Goal: Information Seeking & Learning: Learn about a topic

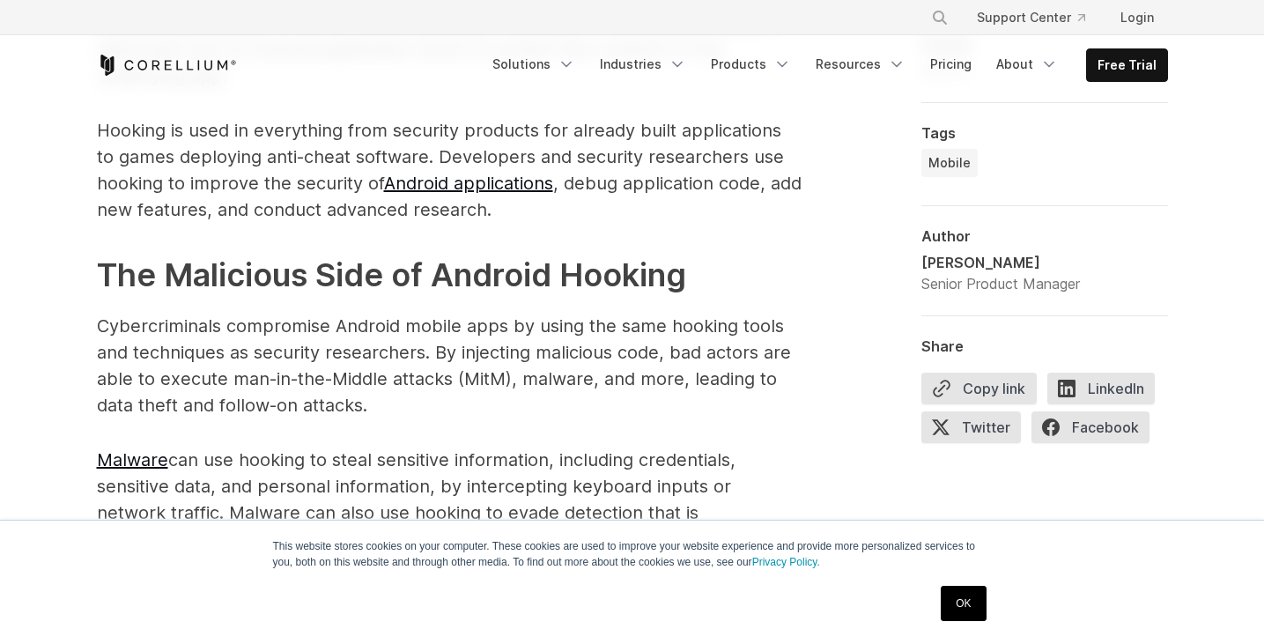
scroll to position [1734, 0]
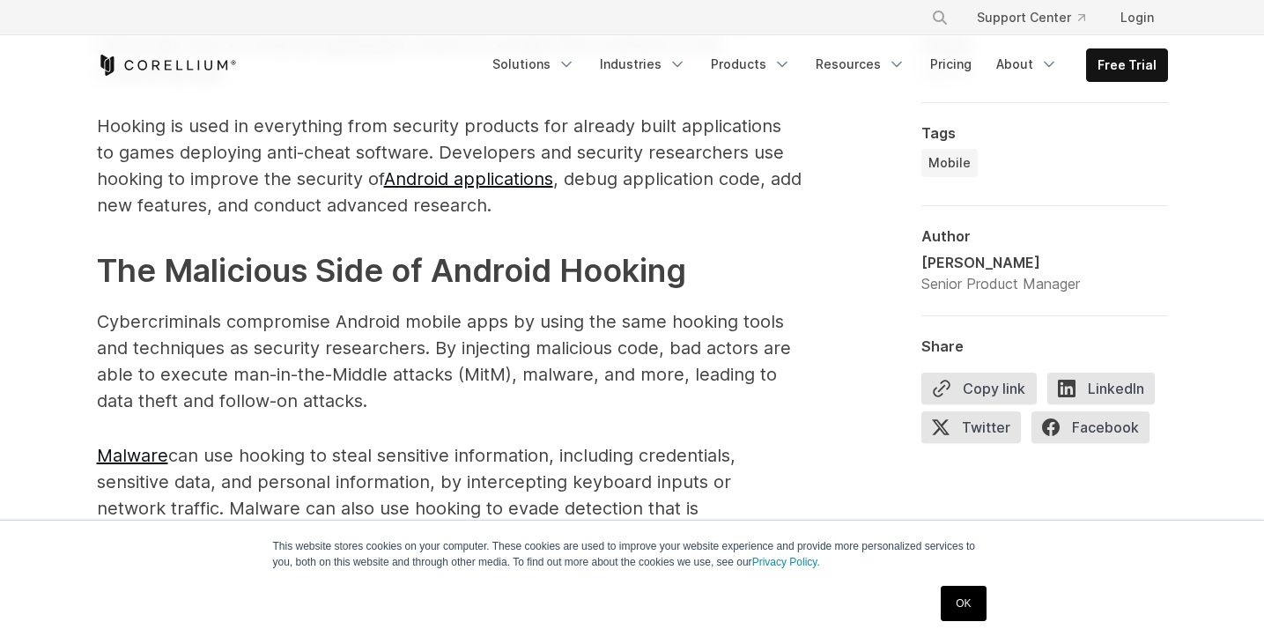
click at [979, 606] on link "OK" at bounding box center [963, 603] width 45 height 35
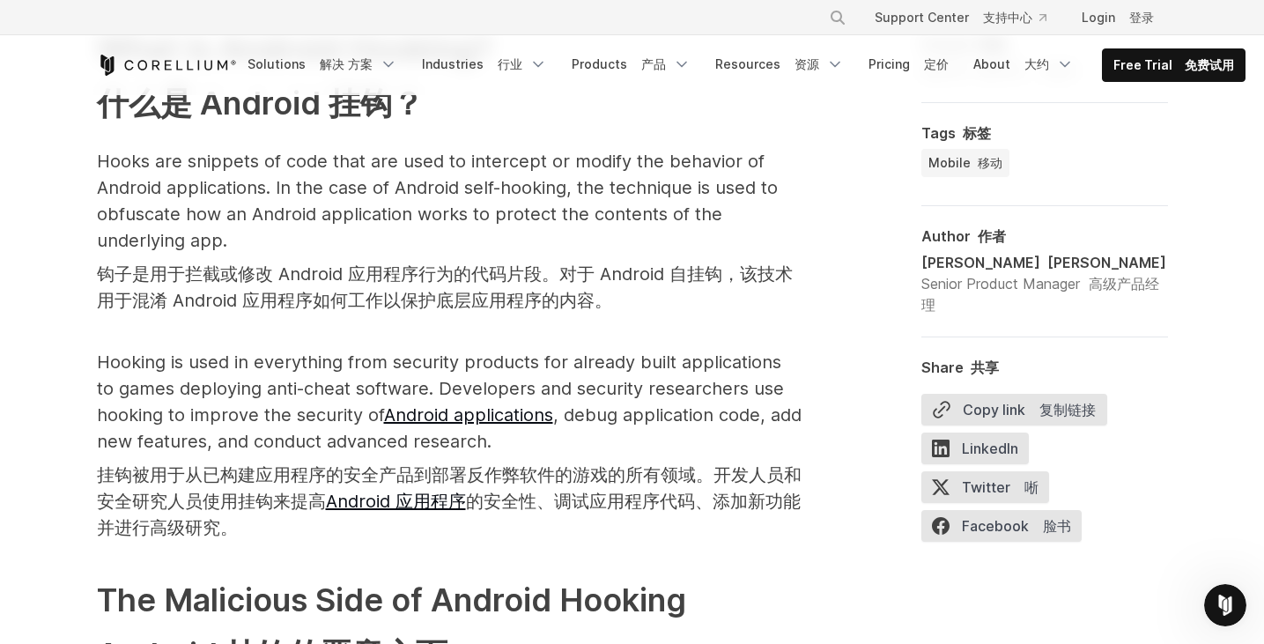
scroll to position [2015, 0]
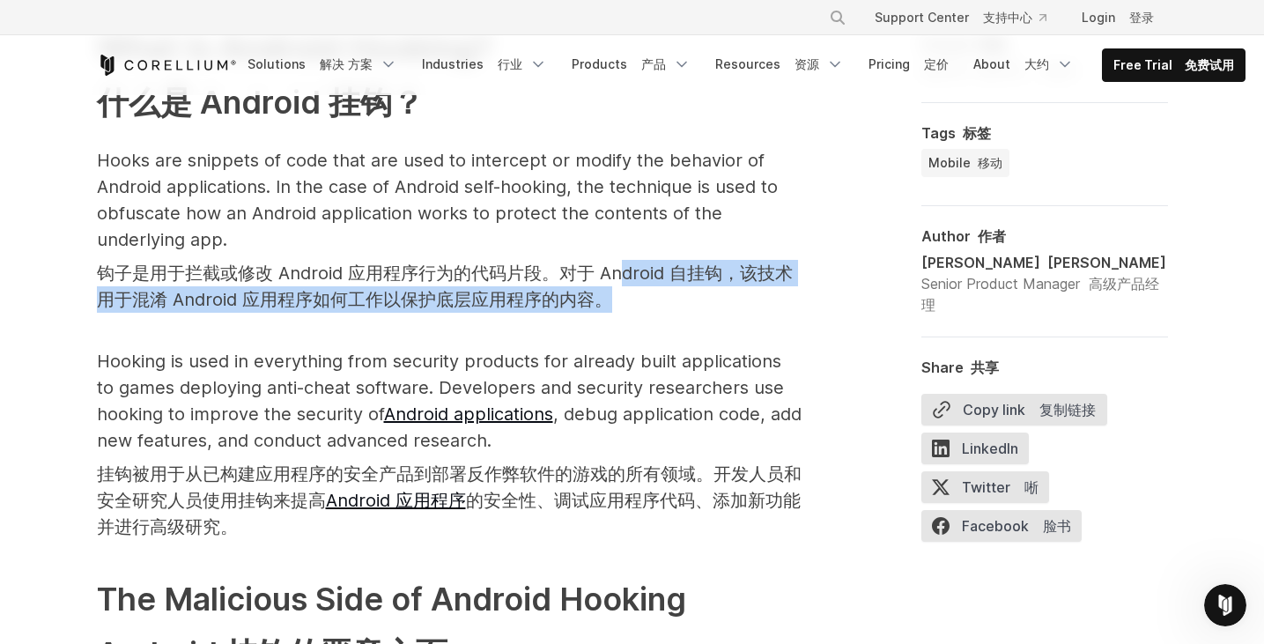
drag, startPoint x: 615, startPoint y: 270, endPoint x: 605, endPoint y: 233, distance: 39.1
click at [605, 233] on p "Hooks are snippets of code that are used to intercept or modify the behavior of…" at bounding box center [449, 233] width 705 height 173
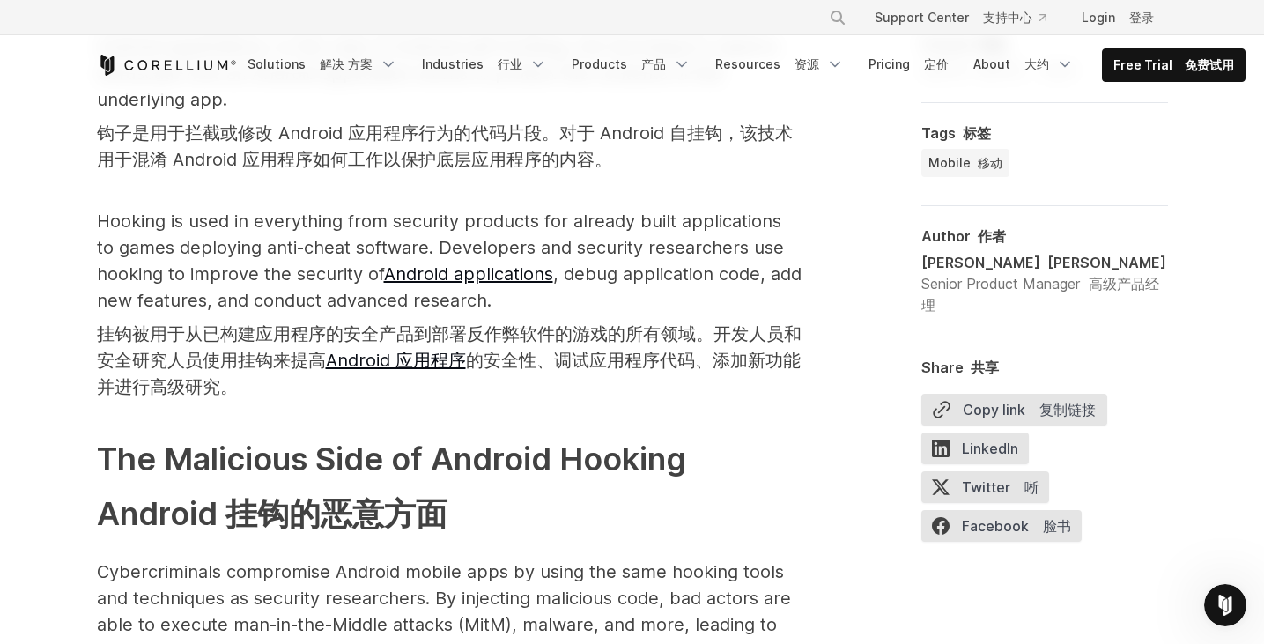
scroll to position [2158, 0]
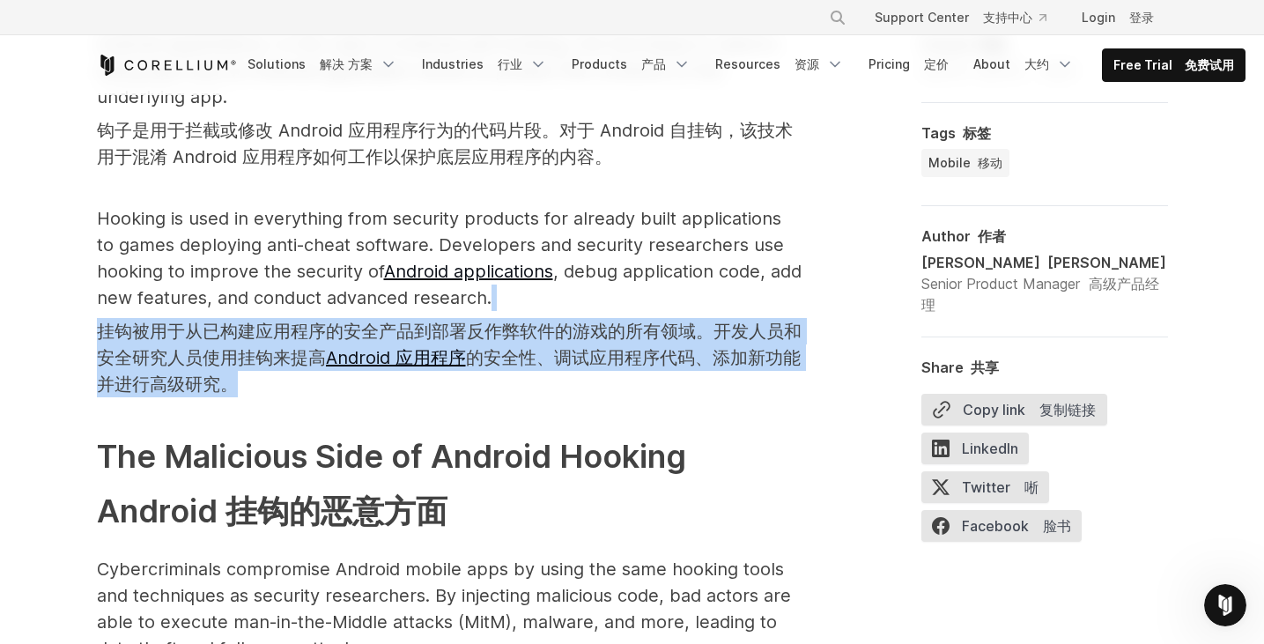
drag, startPoint x: 617, startPoint y: 282, endPoint x: 599, endPoint y: 370, distance: 90.0
click at [599, 370] on p "Hooking is used in everything from security products for already built applicat…" at bounding box center [449, 304] width 705 height 199
click at [599, 370] on font "挂钩被用于从已构建应用程序的安全产品到部署反作弊软件的游戏的所有领域。开发人员和安全研究人员使用挂钩来提高 Android 应用程序 的安全性、调试应用程序代…" at bounding box center [449, 357] width 705 height 79
drag, startPoint x: 320, startPoint y: 365, endPoint x: 100, endPoint y: 307, distance: 227.5
click at [100, 318] on font "挂钩被用于从已构建应用程序的安全产品到部署反作弊软件的游戏的所有领域。开发人员和安全研究人员使用挂钩来提高 Android 应用程序 的安全性、调试应用程序代…" at bounding box center [449, 357] width 705 height 79
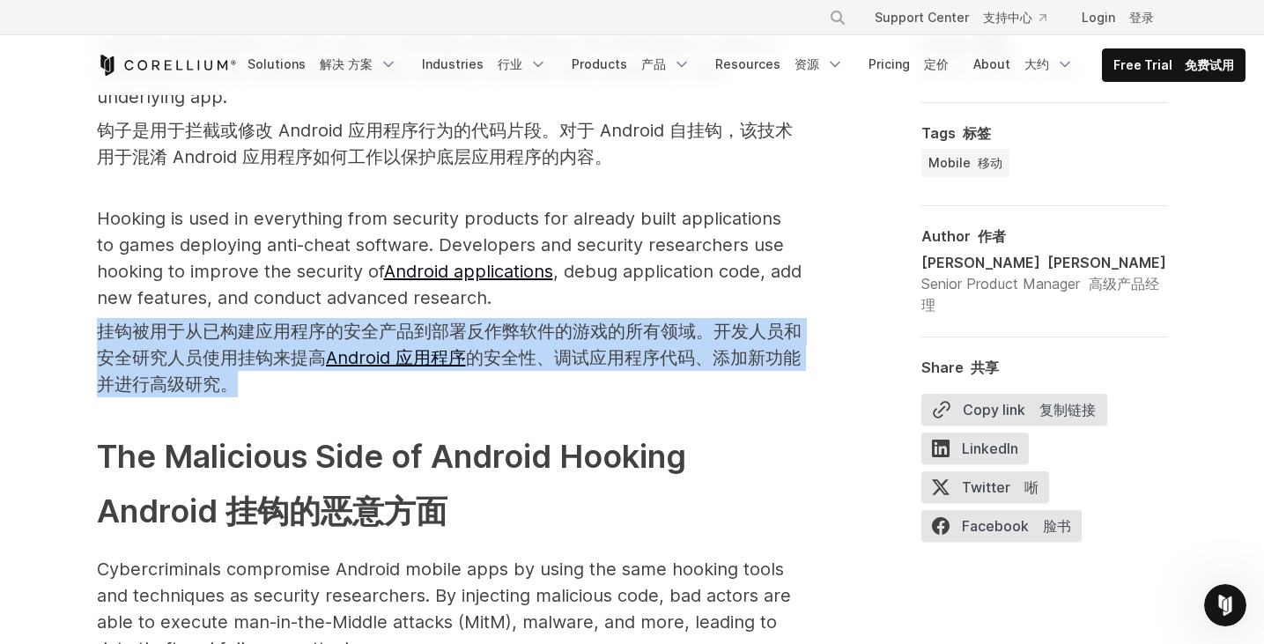
click at [100, 321] on font "挂钩被用于从已构建应用程序的安全产品到部署反作弊软件的游戏的所有领域。开发人员和安全研究人员使用挂钩来提高 Android 应用程序 的安全性、调试应用程序代…" at bounding box center [449, 358] width 705 height 74
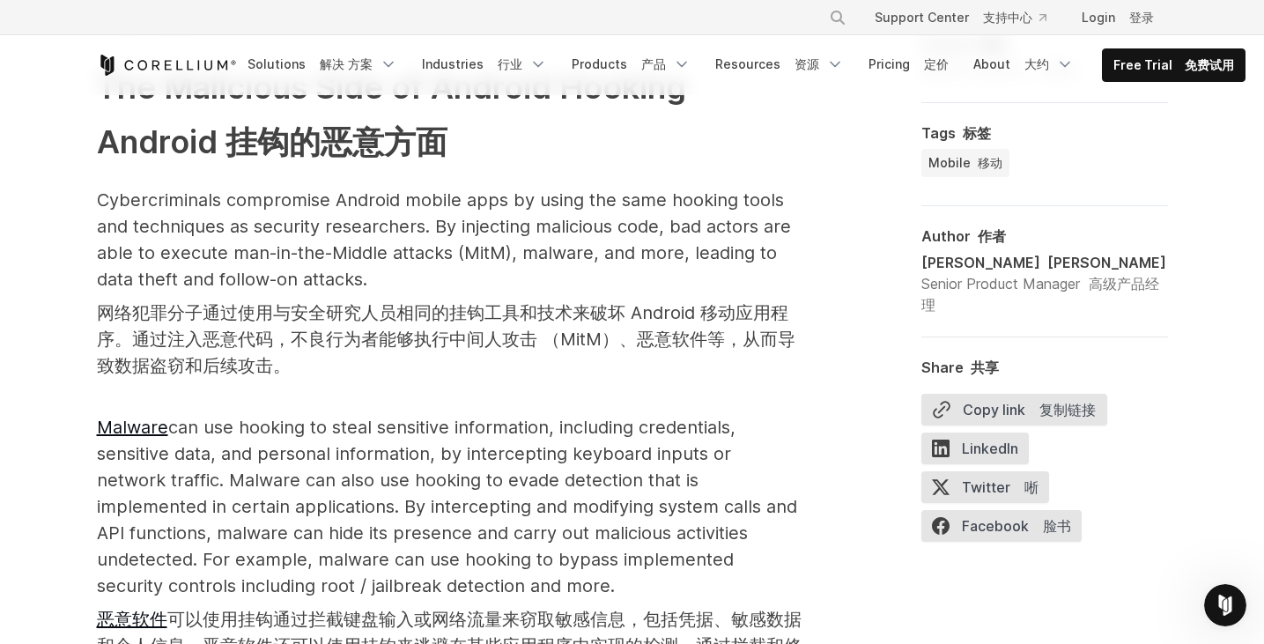
scroll to position [2630, 0]
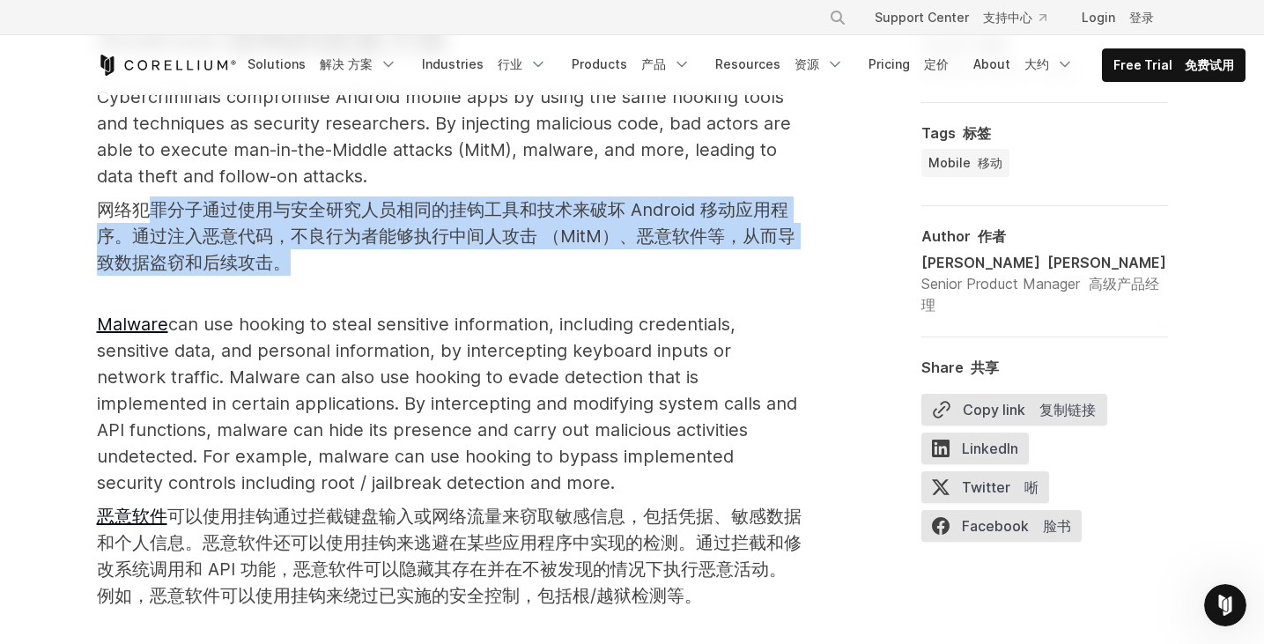
drag, startPoint x: 257, startPoint y: 233, endPoint x: 152, endPoint y: 191, distance: 113.0
click at [152, 196] on font "网络犯罪分子通过使用与安全研究人员相同的挂钩工具和技术来破坏 Android 移动应用程序。通过注入恶意代码，不良行为者能够执行中间人攻击 （MitM）、恶意…" at bounding box center [449, 235] width 705 height 79
click at [152, 199] on font "网络犯罪分子通过使用与安全研究人员相同的挂钩工具和技术来破坏 Android 移动应用程序。通过注入恶意代码，不良行为者能够执行中间人攻击 （MitM）、恶意…" at bounding box center [446, 236] width 698 height 74
drag, startPoint x: 122, startPoint y: 194, endPoint x: 304, endPoint y: 249, distance: 190.6
click at [304, 249] on font "网络犯罪分子通过使用与安全研究人员相同的挂钩工具和技术来破坏 Android 移动应用程序。通过注入恶意代码，不良行为者能够执行中间人攻击 （MitM）、恶意…" at bounding box center [449, 235] width 705 height 79
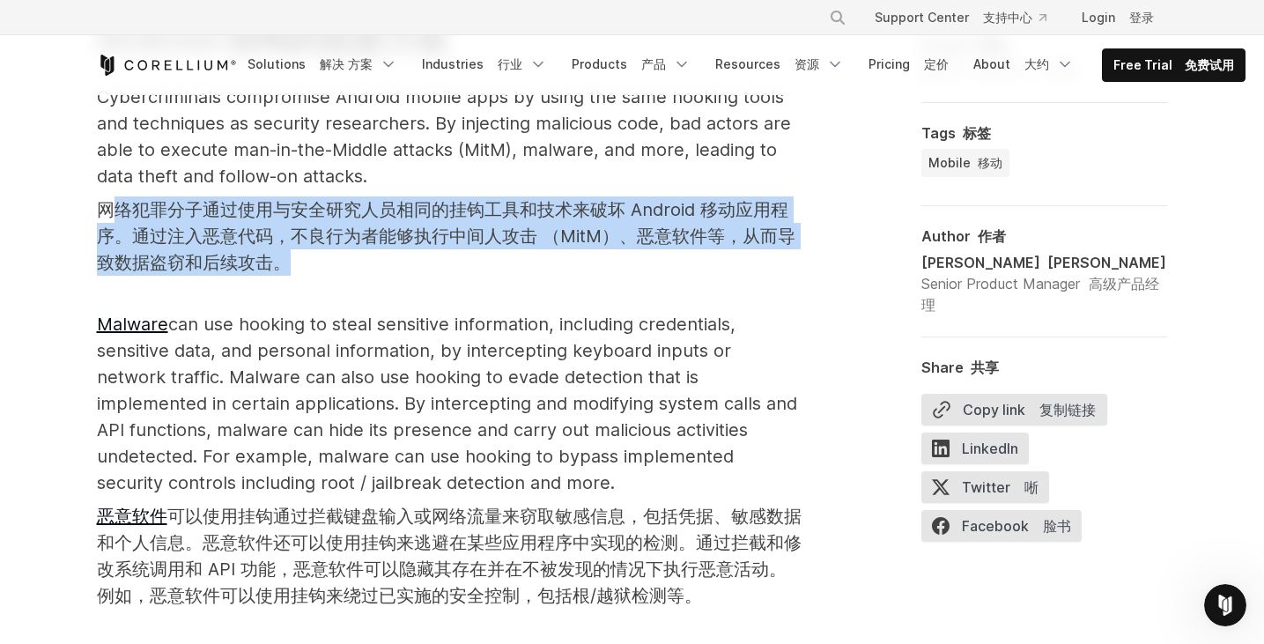
click at [304, 249] on font "网络犯罪分子通过使用与安全研究人员相同的挂钩工具和技术来破坏 Android 移动应用程序。通过注入恶意代码，不良行为者能够执行中间人攻击 （MitM）、恶意…" at bounding box center [449, 235] width 705 height 79
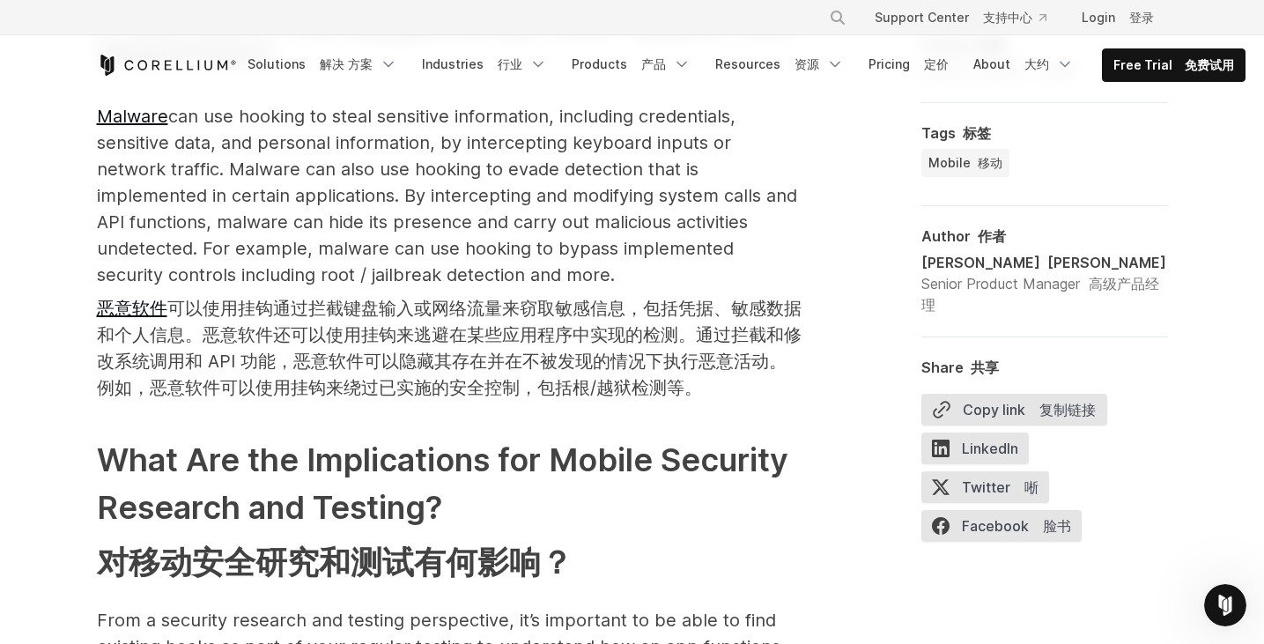
scroll to position [2878, 0]
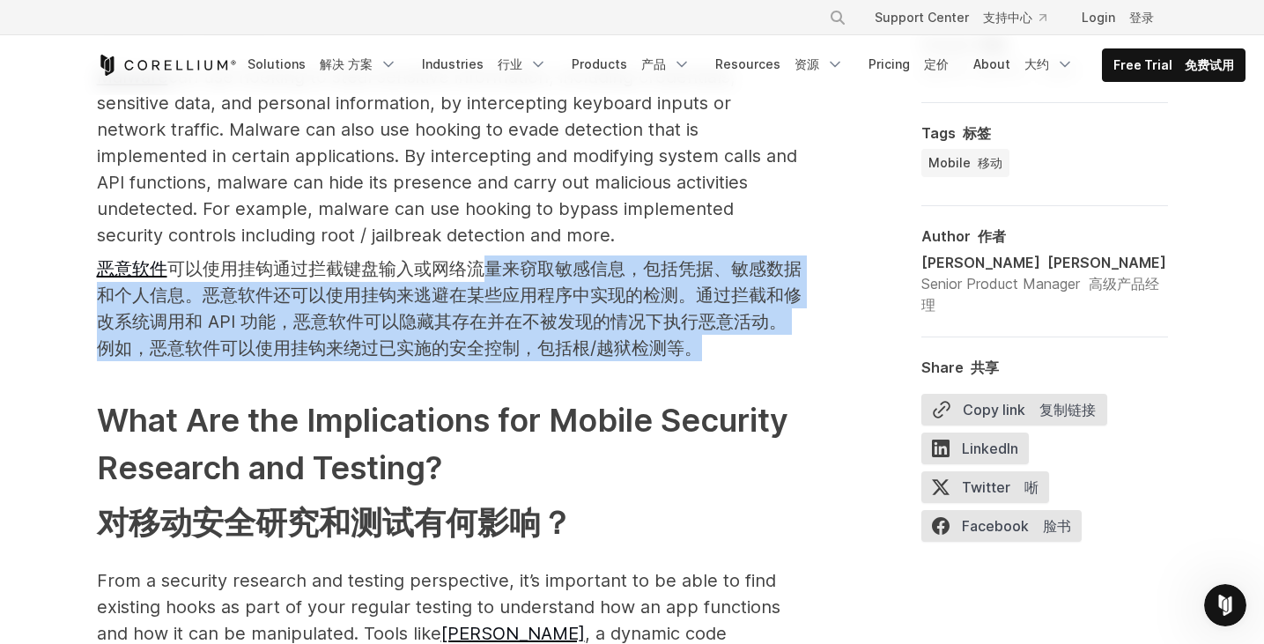
drag, startPoint x: 467, startPoint y: 247, endPoint x: 603, endPoint y: 314, distance: 152.4
click at [603, 314] on font "恶意软件 可以使用挂钩通过拦截键盘输入或网络流量来窃取敏感信息，包括凭据、敏感数据和个人信息。恶意软件还可以使用挂钩来逃避在某些应用程序中实现的检测。通过拦截…" at bounding box center [449, 308] width 705 height 100
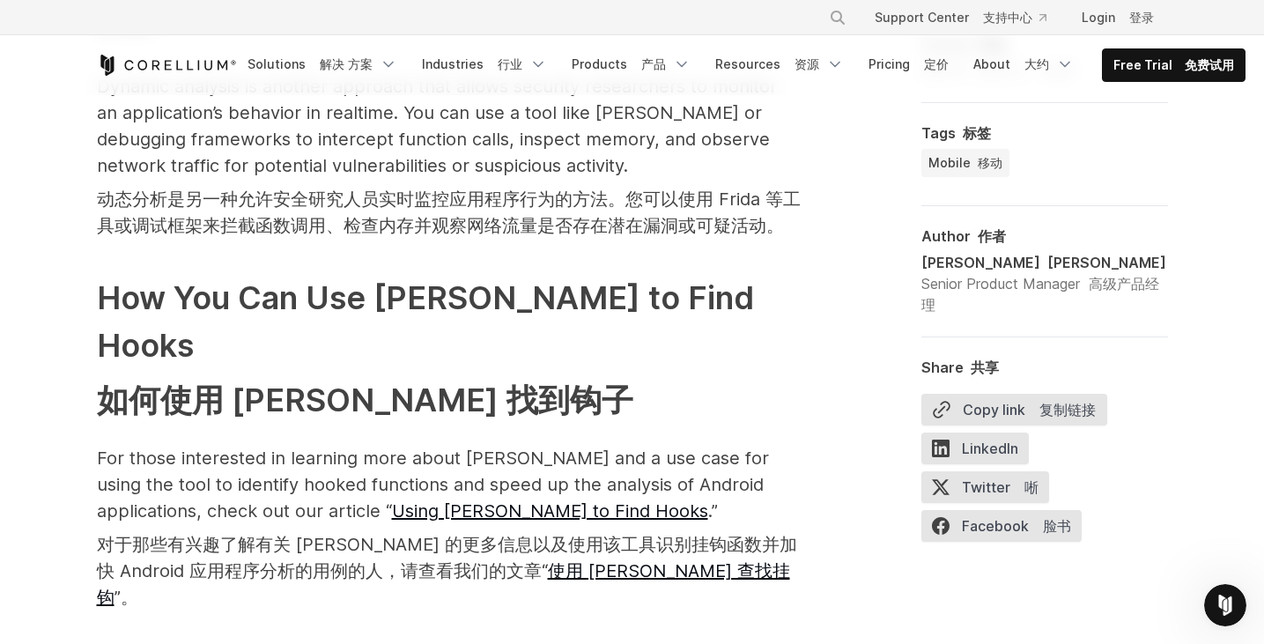
scroll to position [3842, 0]
